Goal: Information Seeking & Learning: Learn about a topic

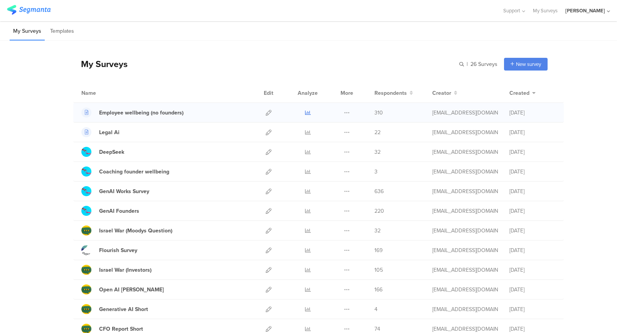
click at [309, 111] on icon at bounding box center [308, 113] width 6 height 6
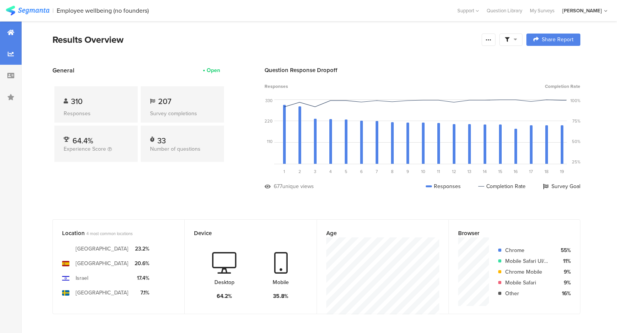
click at [13, 55] on icon at bounding box center [11, 54] width 6 height 6
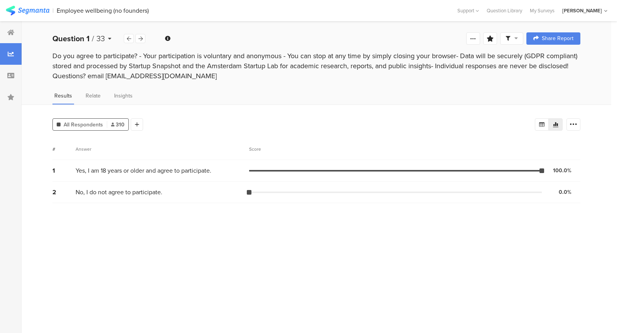
click at [107, 38] on div "Question 1 / 33" at bounding box center [87, 39] width 71 height 12
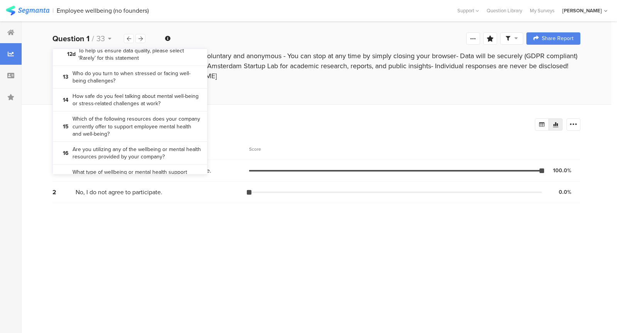
scroll to position [530, 0]
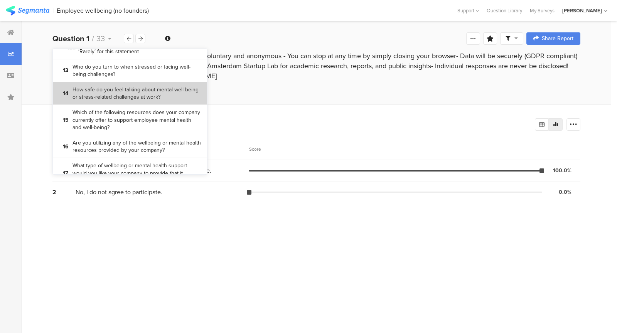
click at [136, 91] on bdi "How safe do you feel talking about mental well-being or stress-related challeng…" at bounding box center [137, 93] width 129 height 15
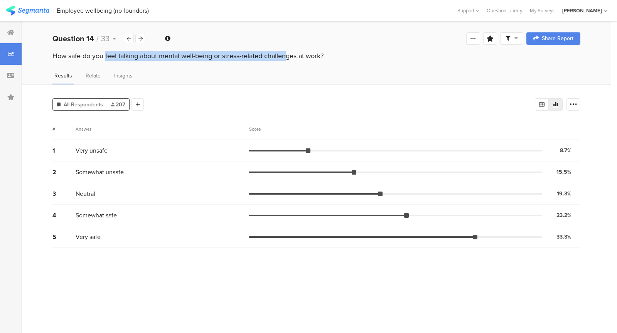
drag, startPoint x: 56, startPoint y: 55, endPoint x: 246, endPoint y: 64, distance: 190.0
click at [246, 64] on div "How safe do you feel talking about mental well-being or stress-related challeng…" at bounding box center [317, 63] width 590 height 25
